Goal: Task Accomplishment & Management: Manage account settings

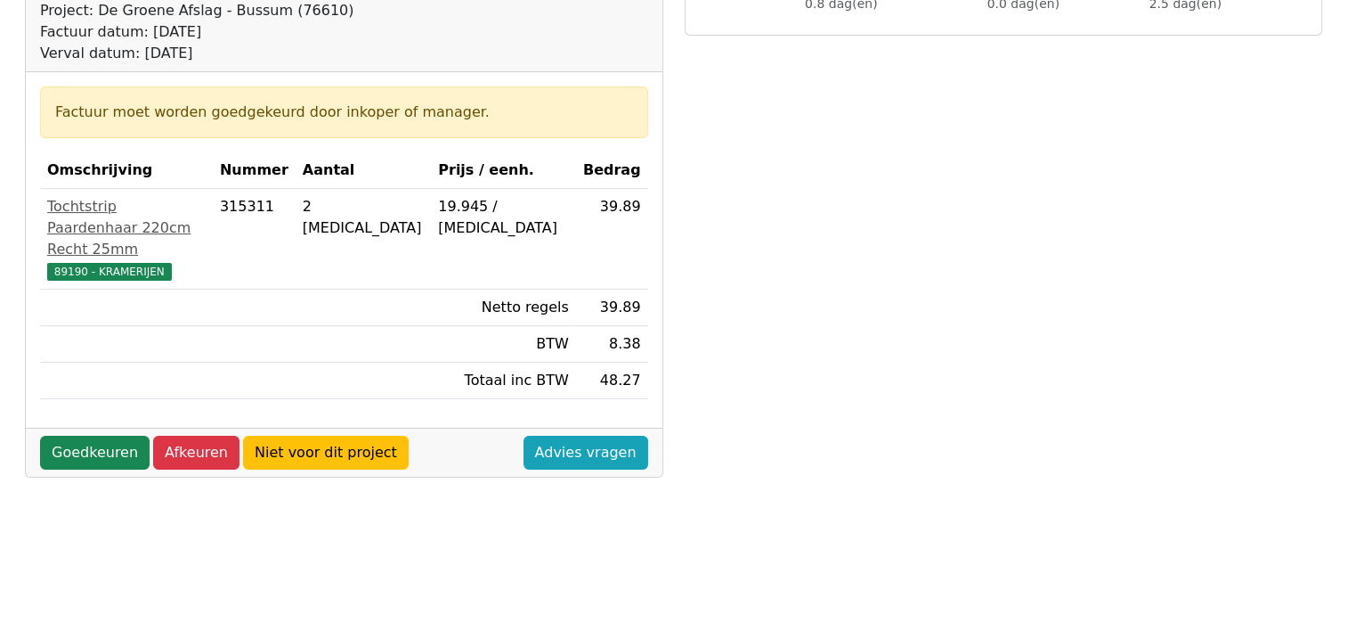
scroll to position [267, 0]
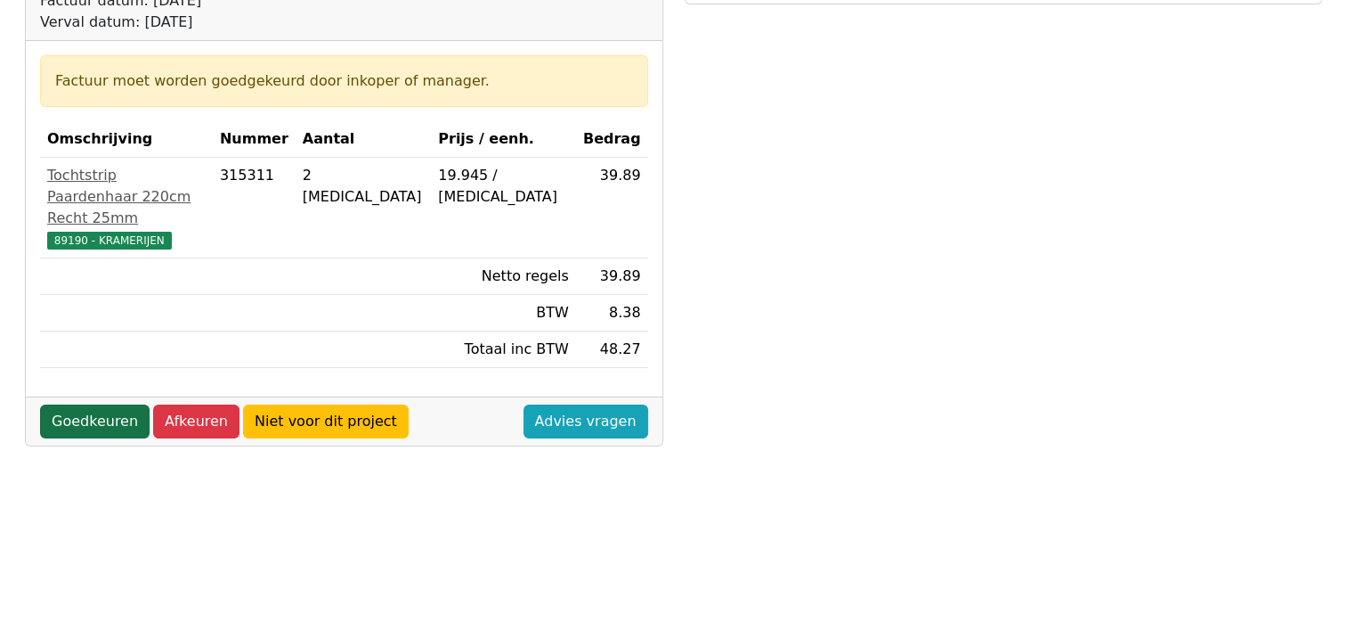
click at [85, 404] on link "Goedkeuren" at bounding box center [95, 421] width 110 height 34
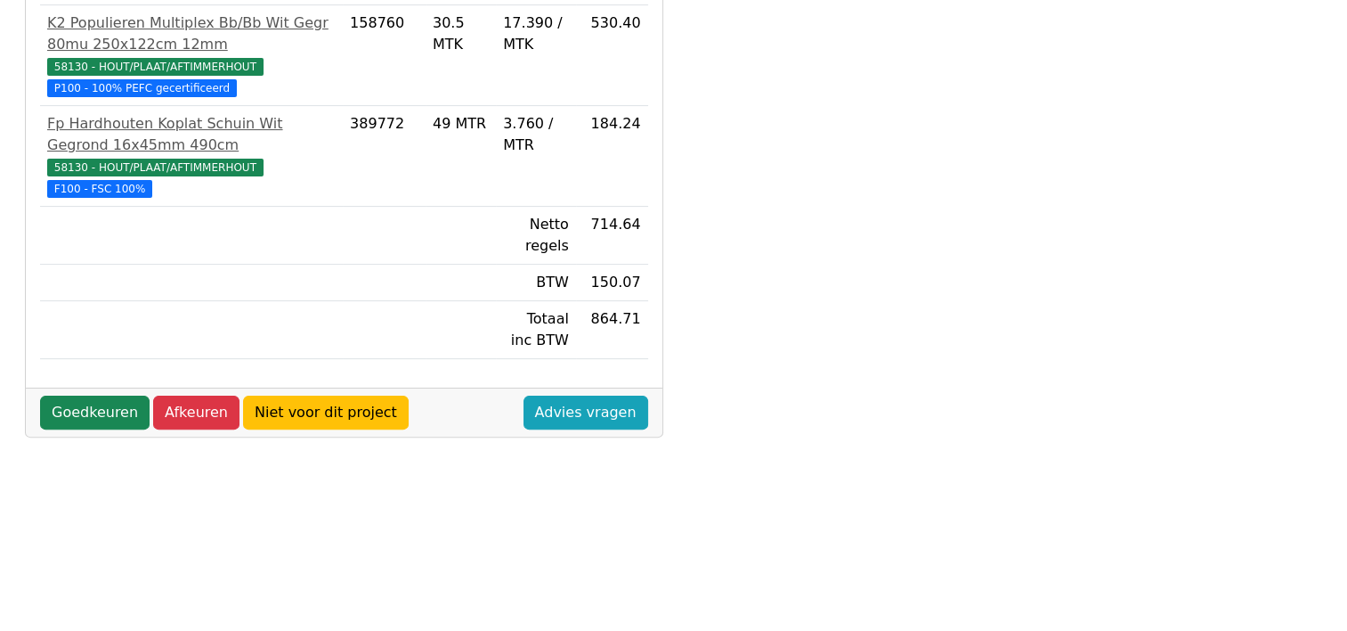
scroll to position [445, 0]
